Goal: Find specific fact: Find specific fact

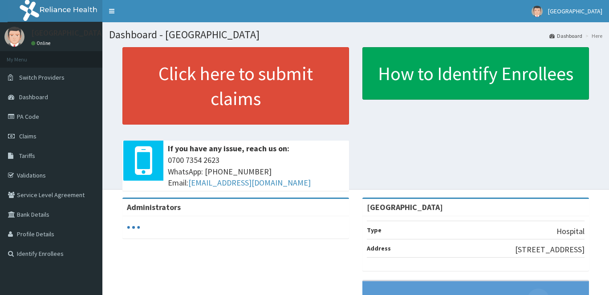
click at [34, 119] on link "PA Code" at bounding box center [51, 117] width 102 height 20
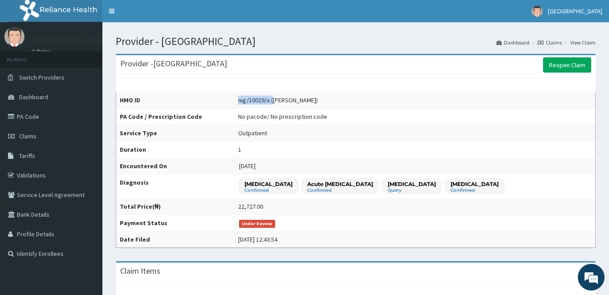
drag, startPoint x: 244, startPoint y: 100, endPoint x: 281, endPoint y: 101, distance: 36.5
click at [281, 101] on td "nig/10029/a (Nuhu Emmanuel)" at bounding box center [414, 100] width 361 height 16
copy div "nig/10029/a ("
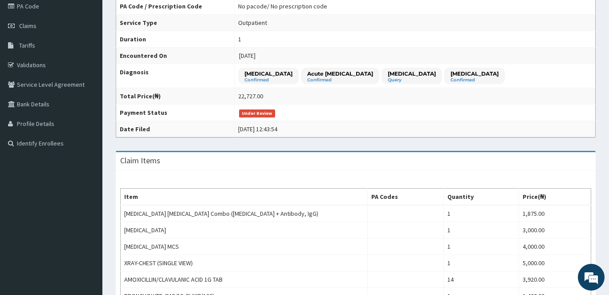
scroll to position [202, 0]
